Goal: Information Seeking & Learning: Learn about a topic

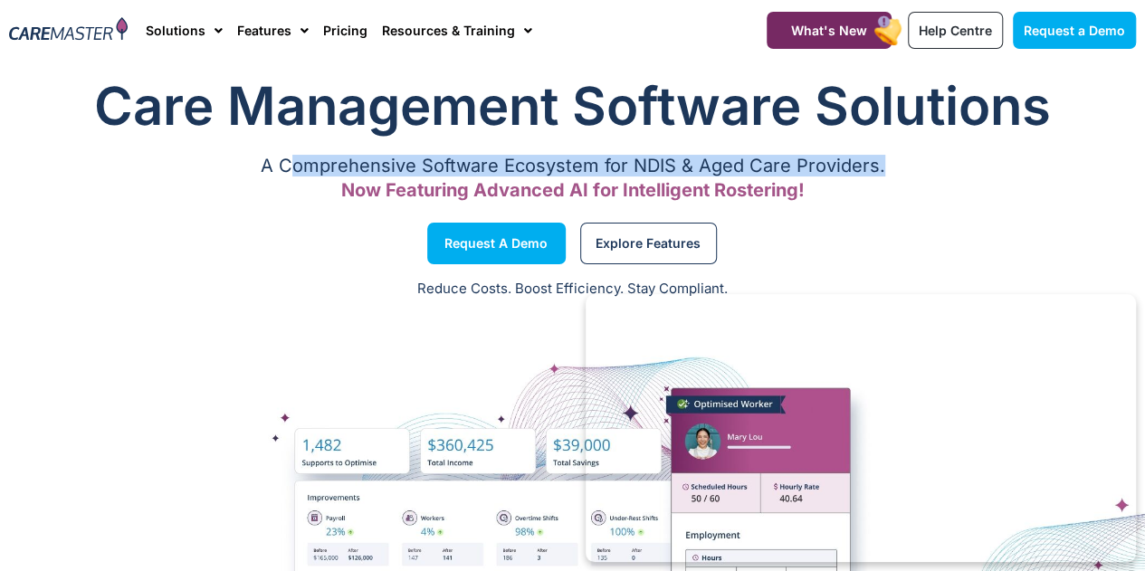
drag, startPoint x: 290, startPoint y: 167, endPoint x: 901, endPoint y: 169, distance: 611.1
click at [901, 169] on p "A Comprehensive Software Ecosystem for NDIS & Aged Care Providers." at bounding box center [572, 166] width 1127 height 12
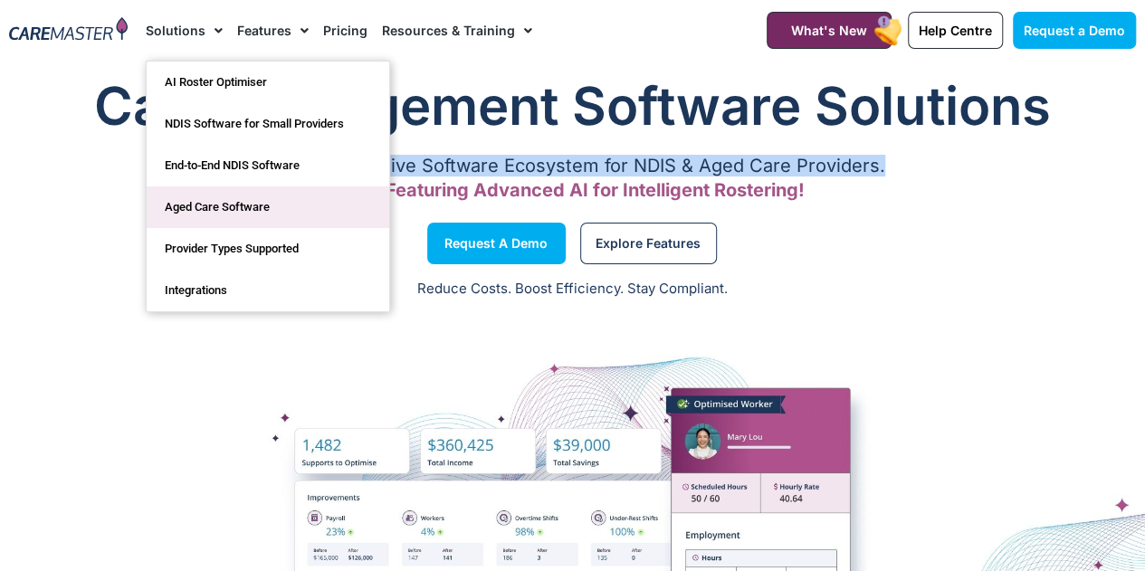
click at [240, 213] on link "Aged Care Software" at bounding box center [268, 208] width 243 height 42
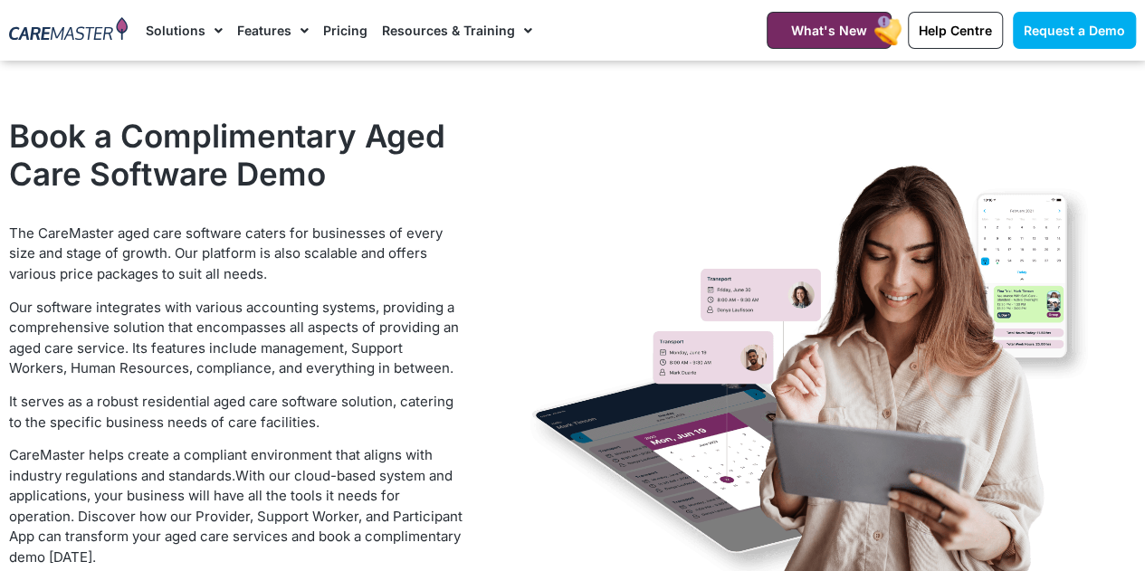
scroll to position [3078, 0]
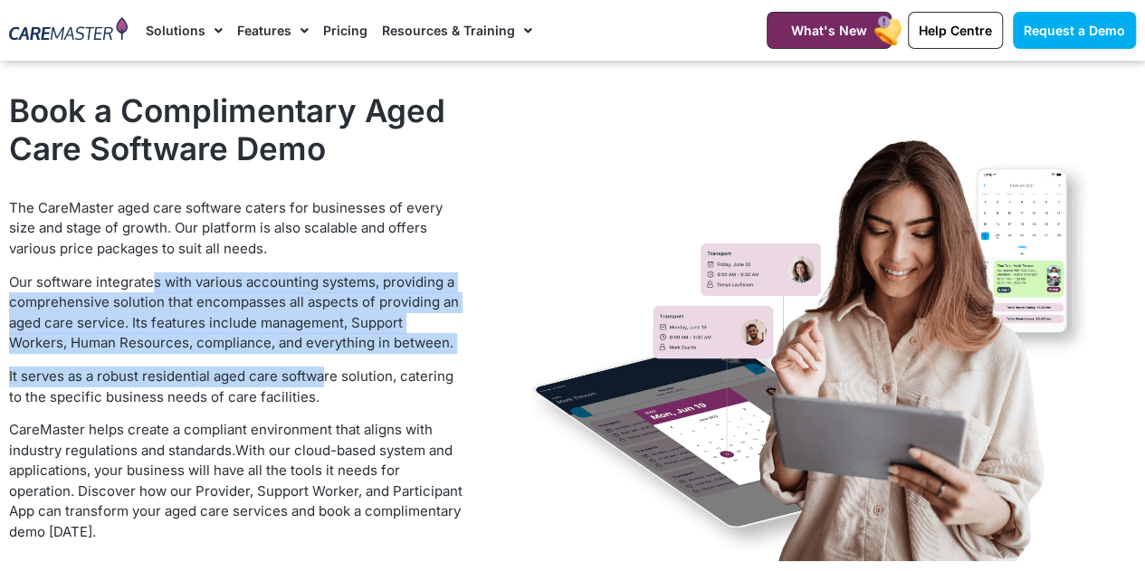
drag, startPoint x: 161, startPoint y: 275, endPoint x: 324, endPoint y: 368, distance: 187.8
click at [324, 368] on div "The CareMaster aged care software caters for businesses of every size and stage…" at bounding box center [236, 370] width 454 height 345
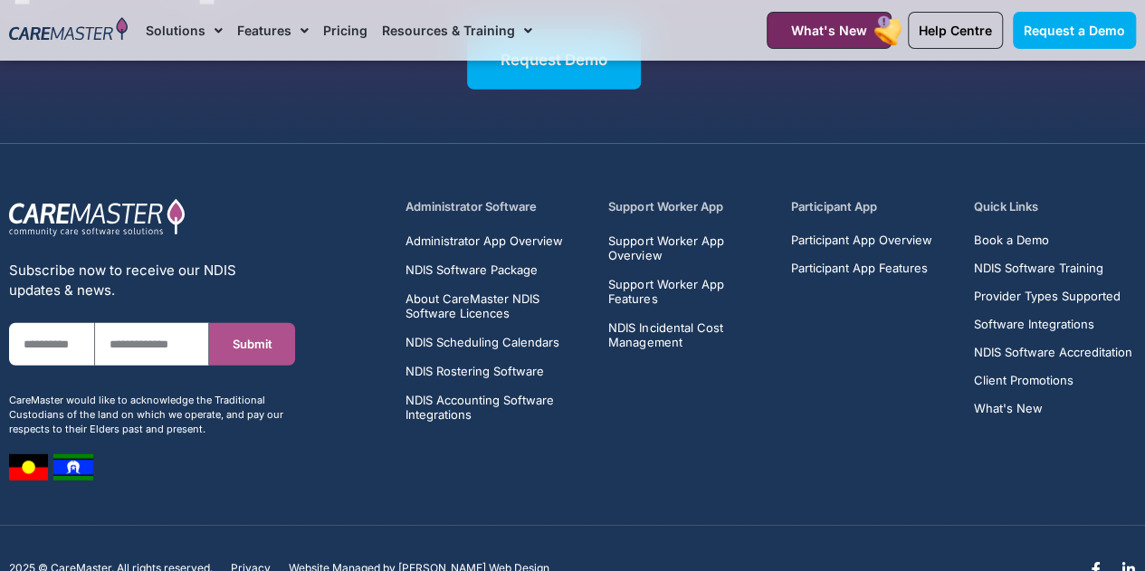
scroll to position [5300, 0]
